Goal: Task Accomplishment & Management: Manage account settings

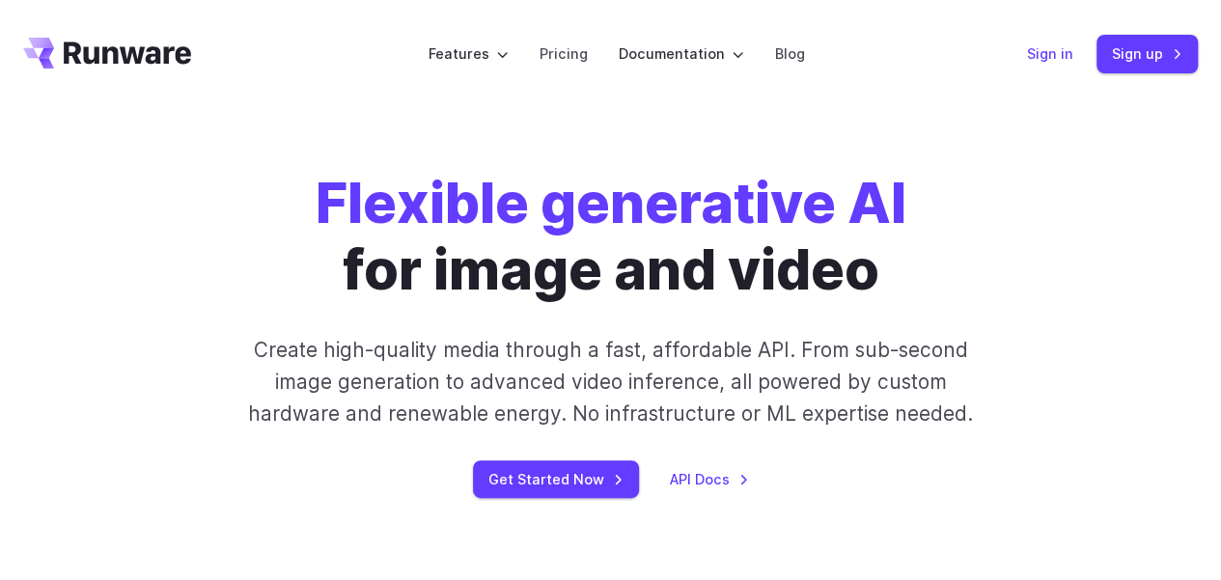
click at [1052, 53] on link "Sign in" at bounding box center [1050, 53] width 46 height 22
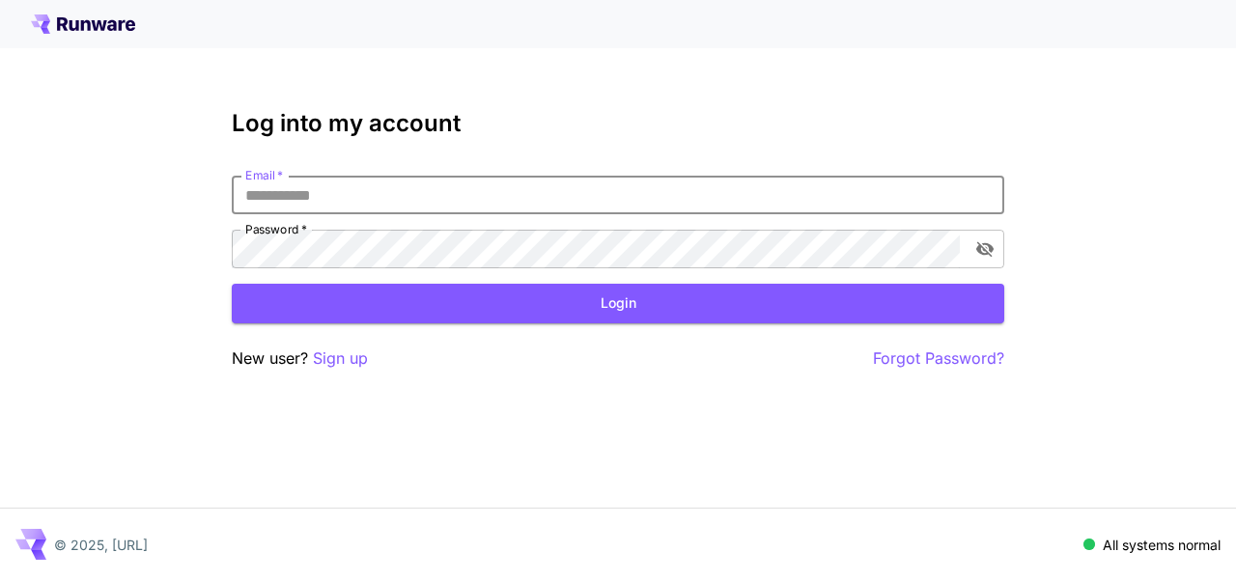
type input "**********"
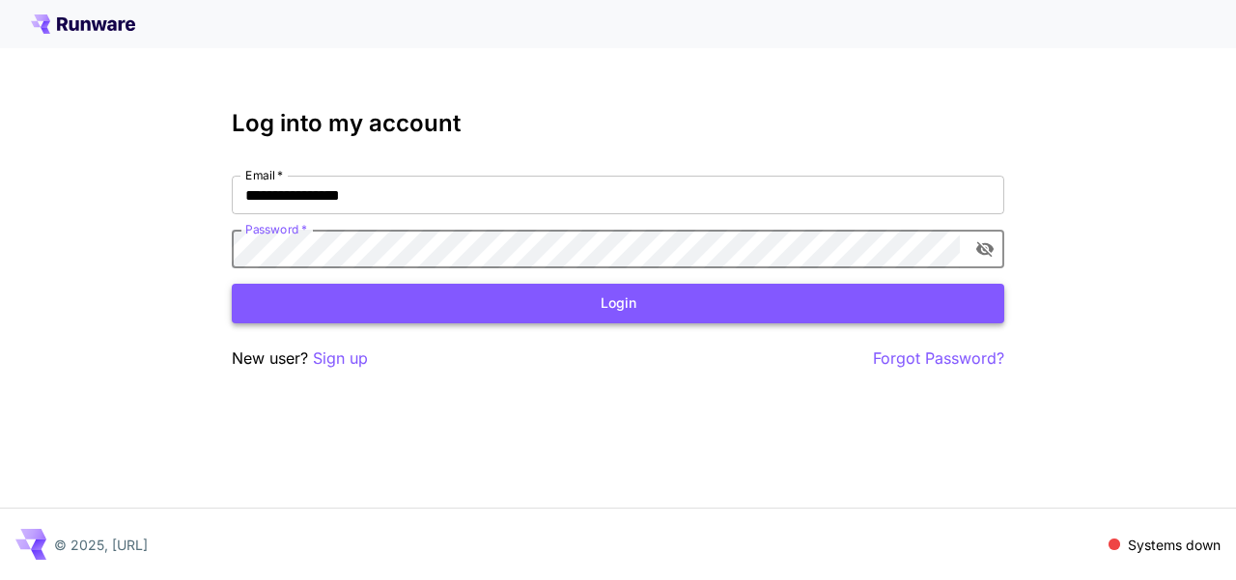
click at [448, 294] on button "Login" at bounding box center [618, 304] width 772 height 40
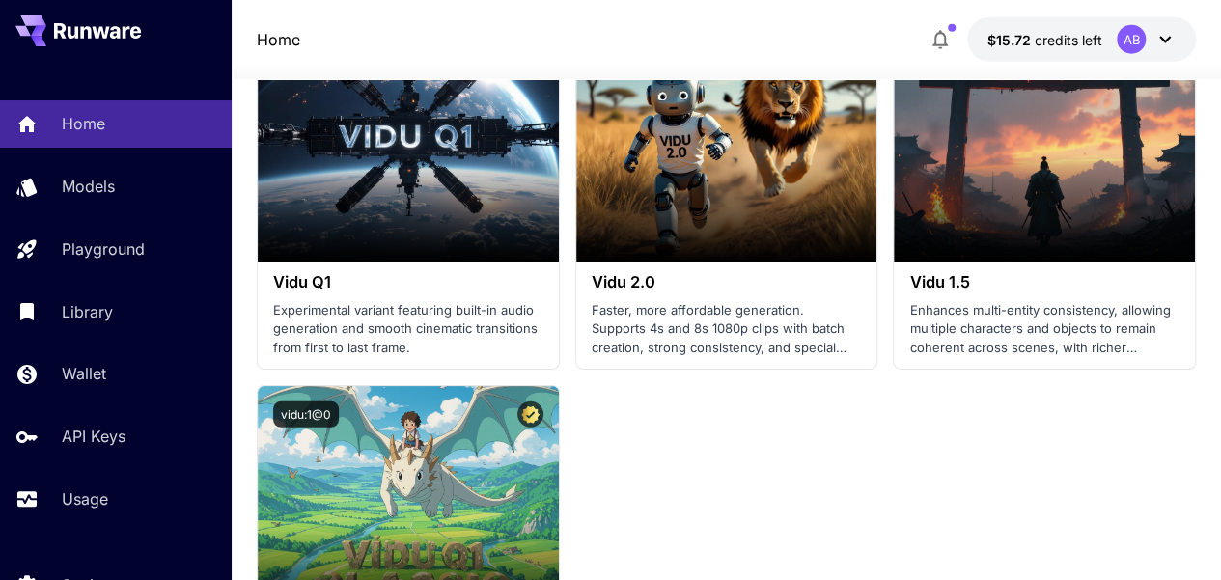
scroll to position [2510, 0]
